Goal: Information Seeking & Learning: Understand process/instructions

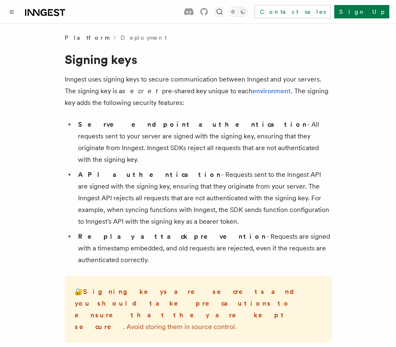
click at [224, 12] on icon "Find something..." at bounding box center [220, 12] width 8 height 8
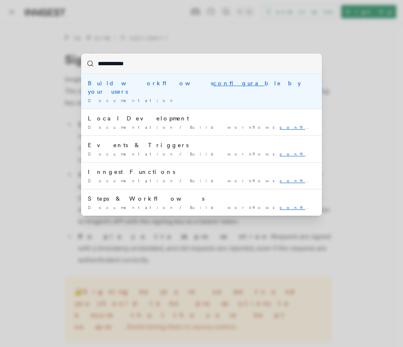
type input "**********"
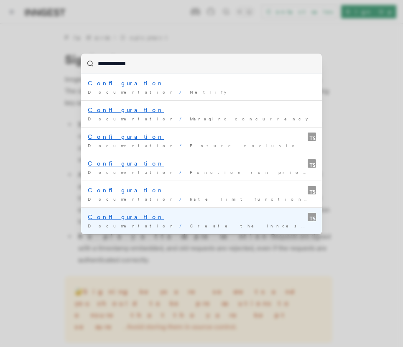
click at [101, 217] on mark "Configuration" at bounding box center [126, 216] width 76 height 7
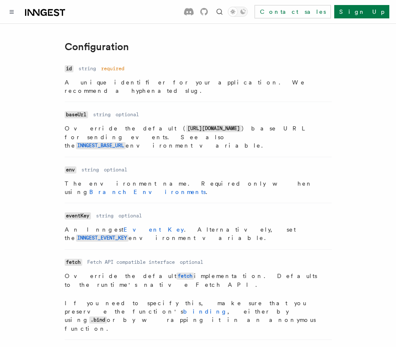
scroll to position [197, 0]
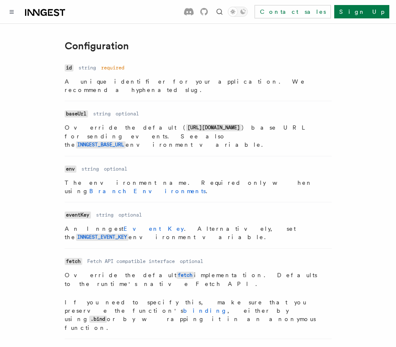
click at [78, 211] on code "eventKey" at bounding box center [78, 214] width 26 height 7
copy code "eventKey"
click at [220, 87] on li "Name id Type string Required required Description A unique identifier for your …" at bounding box center [198, 81] width 267 height 39
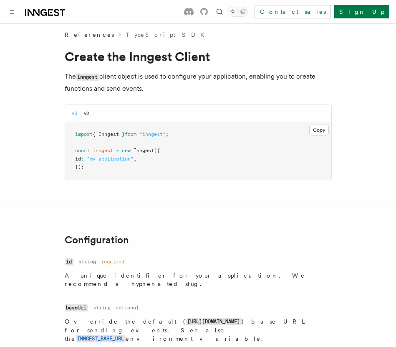
scroll to position [0, 0]
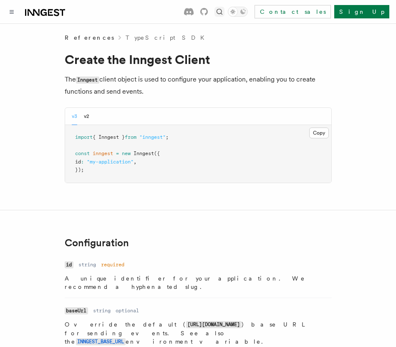
click at [224, 10] on icon "Find something..." at bounding box center [220, 12] width 8 height 8
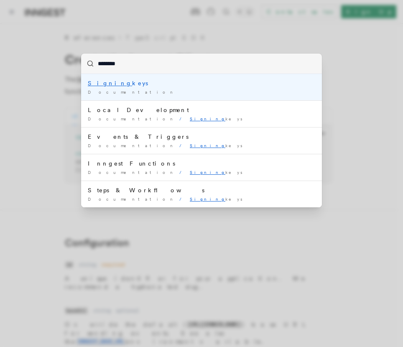
type input "*********"
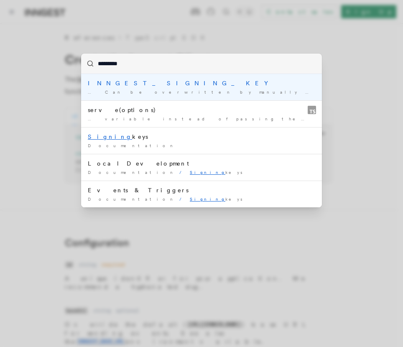
click at [128, 83] on div "INNGEST_SIGNING_KEY" at bounding box center [201, 83] width 227 height 8
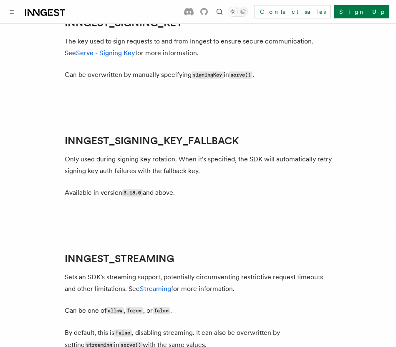
scroll to position [1547, 0]
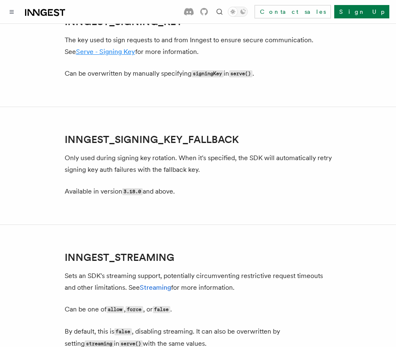
click at [90, 56] on link "Serve - Signing Key" at bounding box center [105, 52] width 59 height 8
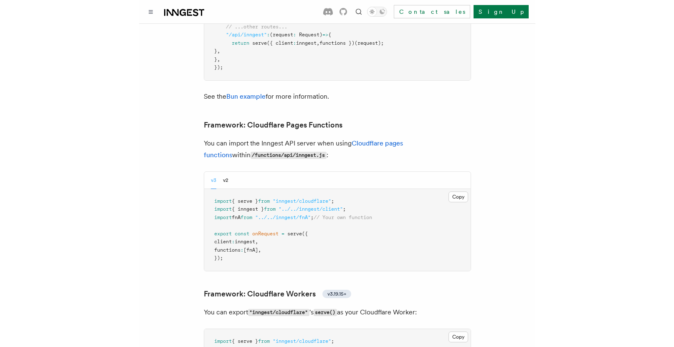
scroll to position [1354, 0]
